Goal: Task Accomplishment & Management: Use online tool/utility

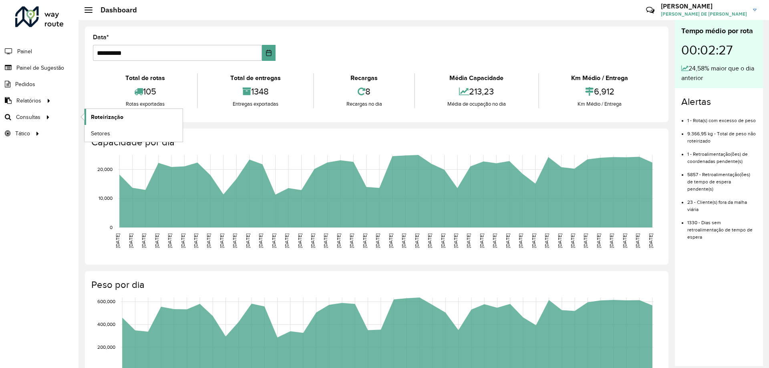
click at [138, 116] on link "Roteirização" at bounding box center [134, 117] width 98 height 16
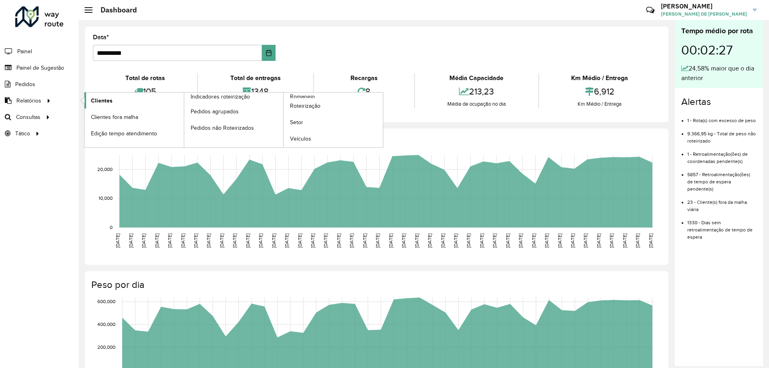
click at [89, 97] on link "Clientes" at bounding box center [134, 101] width 99 height 16
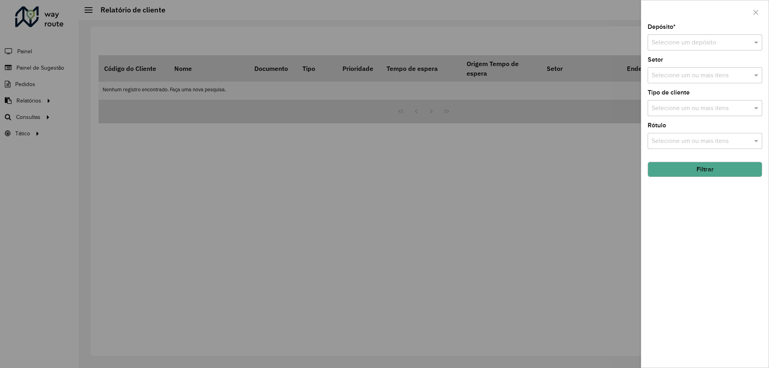
click at [692, 41] on input "text" at bounding box center [697, 43] width 91 height 10
click at [691, 70] on div "CDD Campinas" at bounding box center [705, 66] width 114 height 14
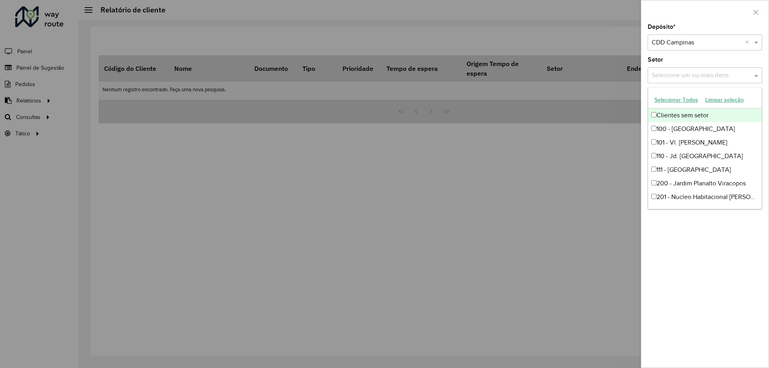
click at [678, 77] on input "text" at bounding box center [701, 76] width 103 height 10
click at [544, 183] on div at bounding box center [384, 184] width 769 height 368
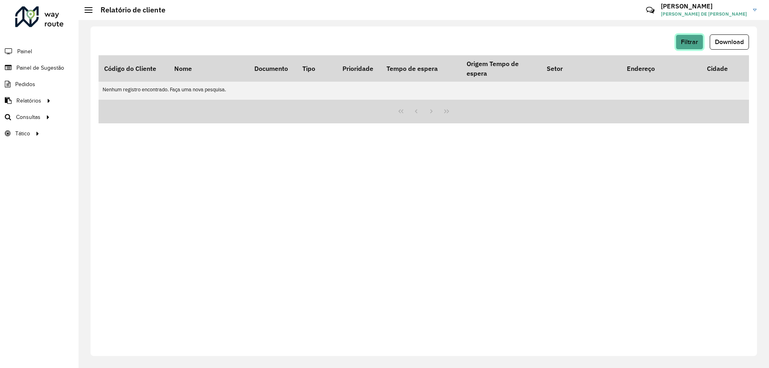
click at [699, 39] on button "Filtrar" at bounding box center [690, 41] width 28 height 15
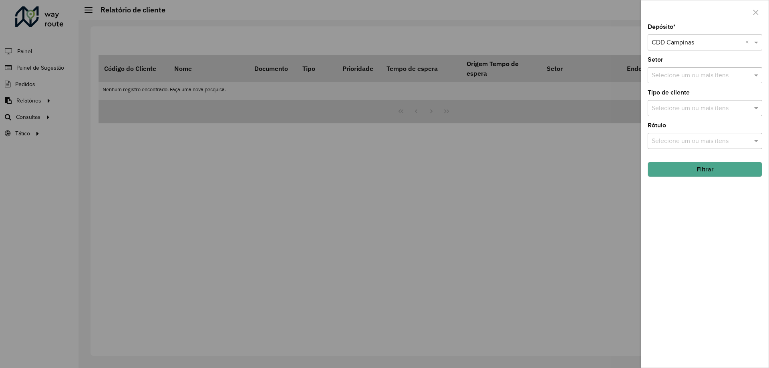
click at [679, 106] on input "text" at bounding box center [701, 109] width 103 height 10
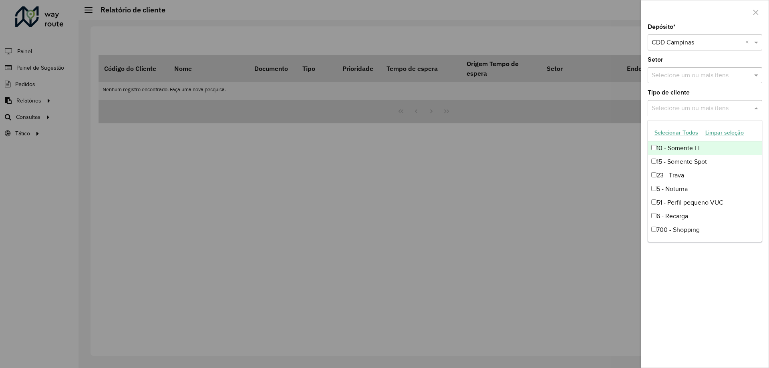
click at [581, 145] on div at bounding box center [384, 184] width 769 height 368
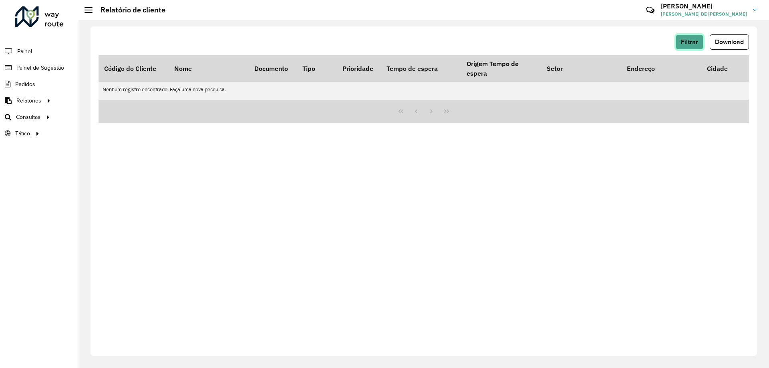
click at [688, 42] on span "Filtrar" at bounding box center [689, 41] width 17 height 7
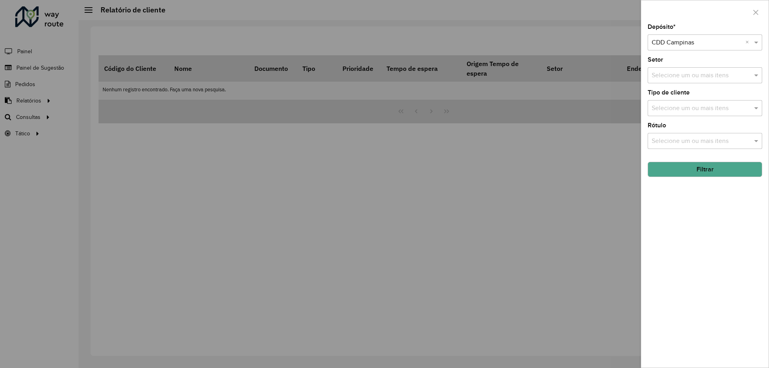
click at [701, 161] on hb-field-button "Filtrar" at bounding box center [705, 166] width 115 height 22
click at [694, 171] on button "Filtrar" at bounding box center [705, 169] width 115 height 15
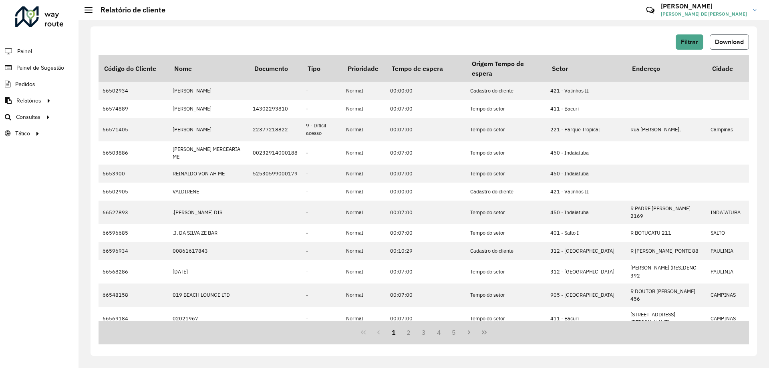
click at [710, 40] on button "Download" at bounding box center [729, 41] width 39 height 15
click at [467, 19] on hb-header "Relatório de cliente Críticas? Dúvidas? Elogios? Sugestões? Entre em contato co…" at bounding box center [424, 10] width 691 height 20
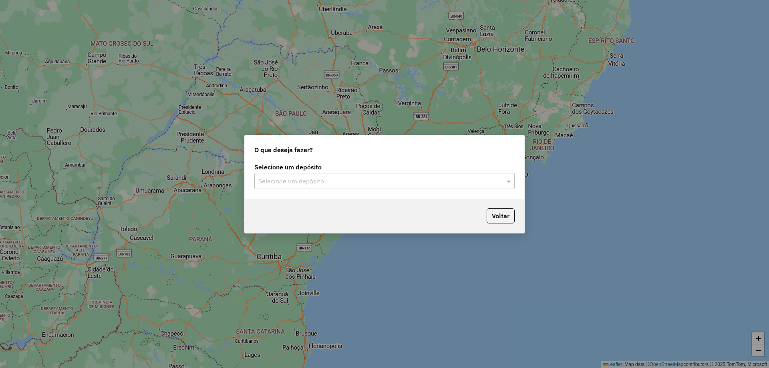
click at [378, 178] on input "text" at bounding box center [376, 182] width 236 height 10
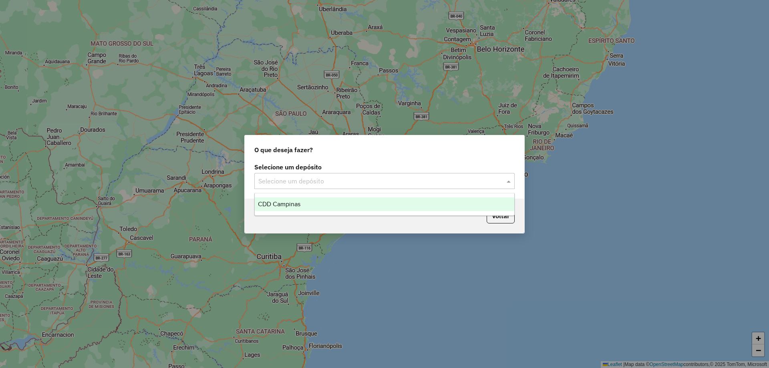
click at [351, 202] on div "CDD Campinas" at bounding box center [385, 205] width 260 height 14
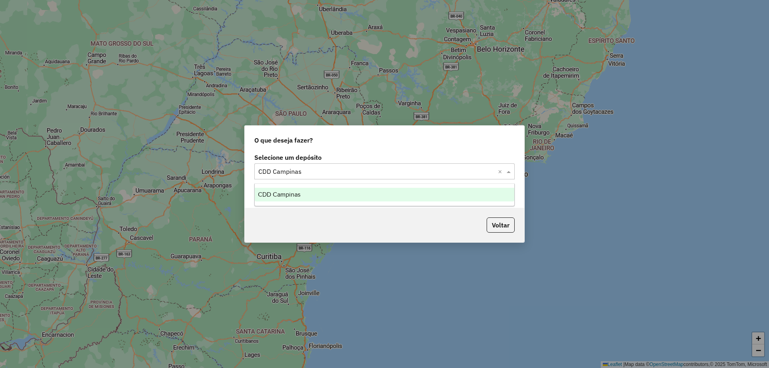
click at [376, 172] on input "text" at bounding box center [376, 172] width 236 height 10
click at [368, 257] on div "O que deseja fazer? Selecione um depósito Selecione um depósito × CDD Campinas …" at bounding box center [384, 184] width 769 height 368
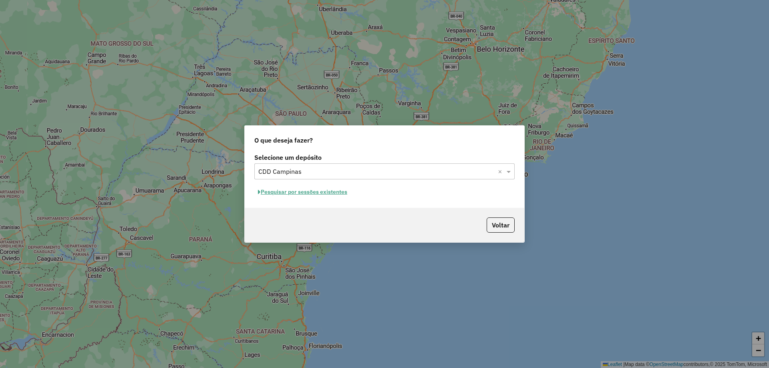
click at [320, 194] on button "Pesquisar por sessões existentes" at bounding box center [302, 192] width 97 height 12
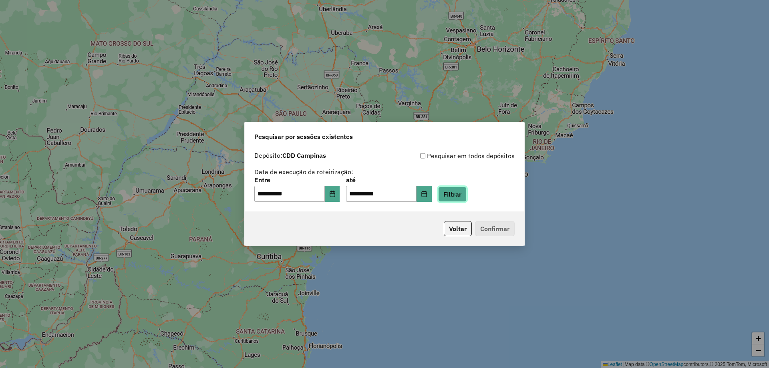
click at [463, 199] on button "Filtrar" at bounding box center [452, 194] width 28 height 15
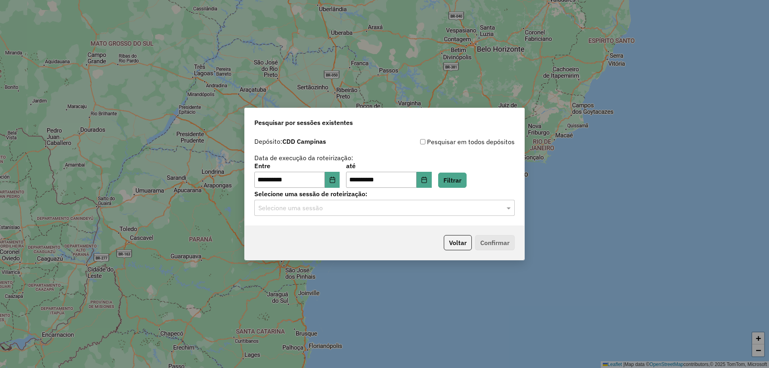
click at [319, 209] on input "text" at bounding box center [376, 209] width 236 height 10
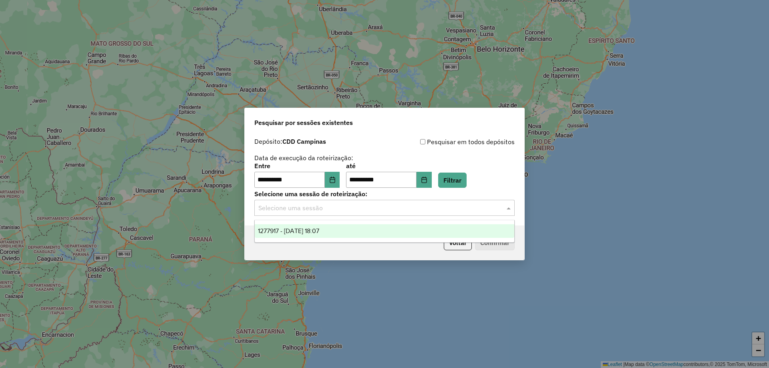
click at [315, 226] on div "1277917 - 18/09/2025 18:07" at bounding box center [385, 231] width 260 height 14
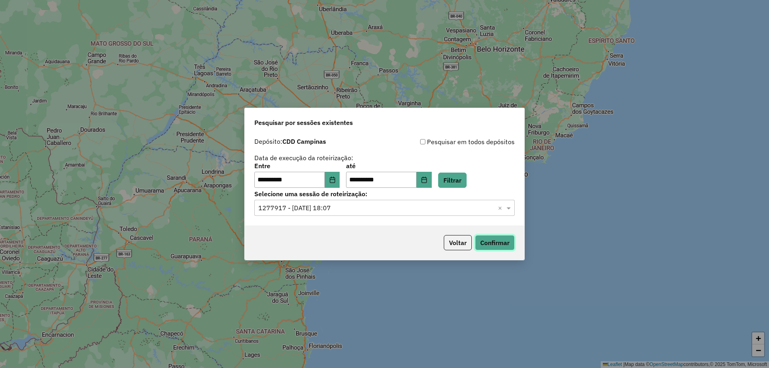
click at [502, 241] on button "Confirmar" at bounding box center [495, 242] width 40 height 15
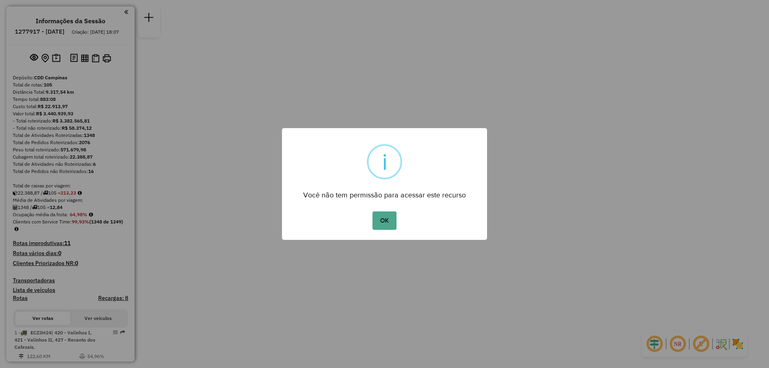
drag, startPoint x: 386, startPoint y: 223, endPoint x: 535, endPoint y: 117, distance: 182.7
click at [386, 223] on button "OK" at bounding box center [385, 221] width 24 height 18
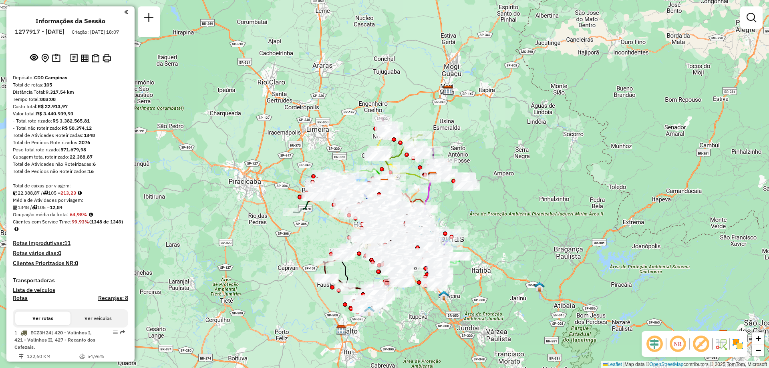
scroll to position [4450, 0]
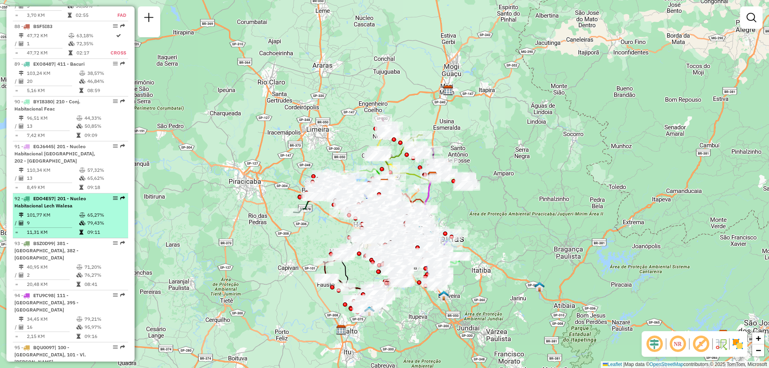
click at [113, 196] on em at bounding box center [115, 198] width 5 height 5
select select "**********"
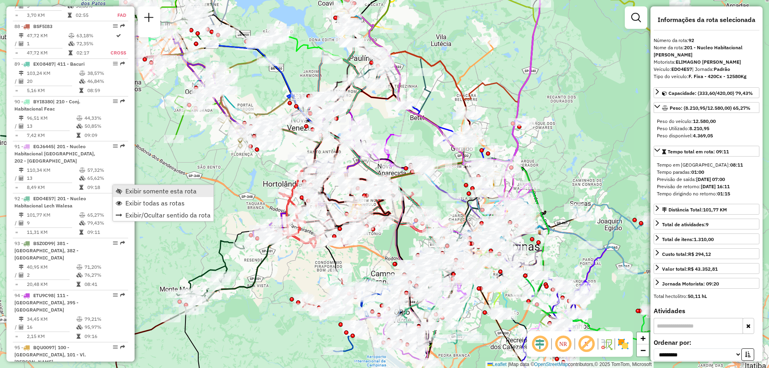
click at [117, 191] on span "Exibir somente esta rota" at bounding box center [119, 191] width 6 height 6
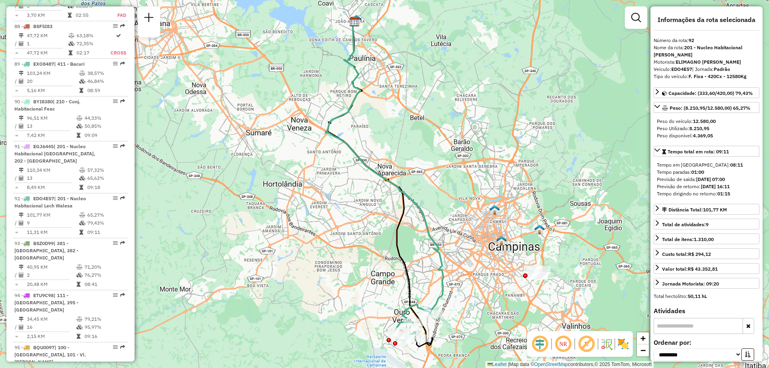
scroll to position [3778, 0]
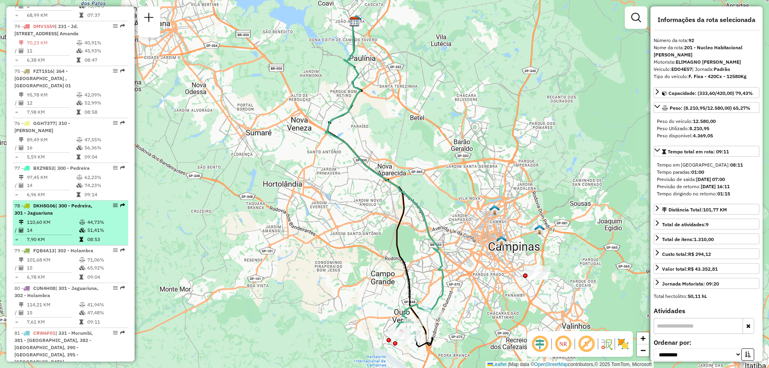
click at [113, 203] on em at bounding box center [115, 205] width 5 height 5
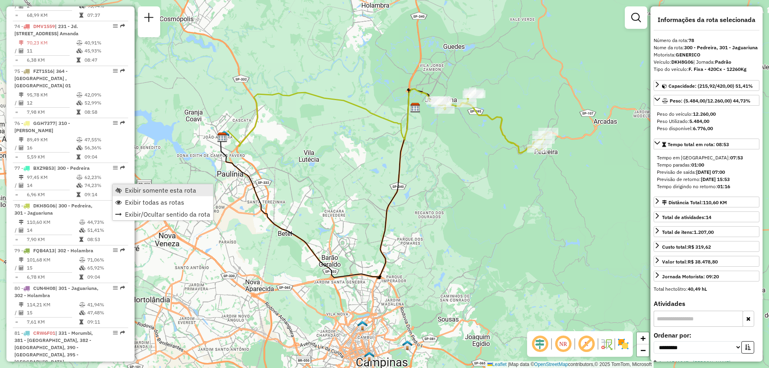
click at [115, 188] on link "Exibir somente esta rota" at bounding box center [163, 190] width 101 height 12
